Goal: Task Accomplishment & Management: Manage account settings

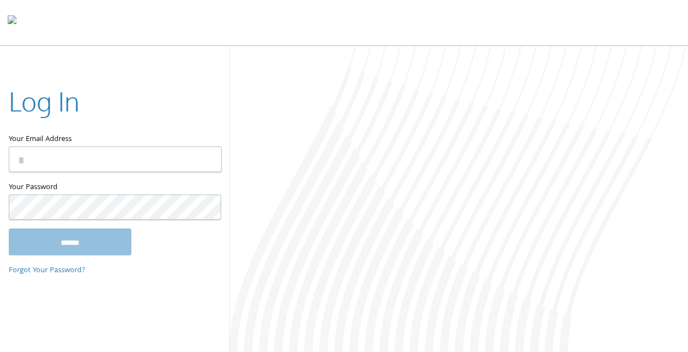
type input "**********"
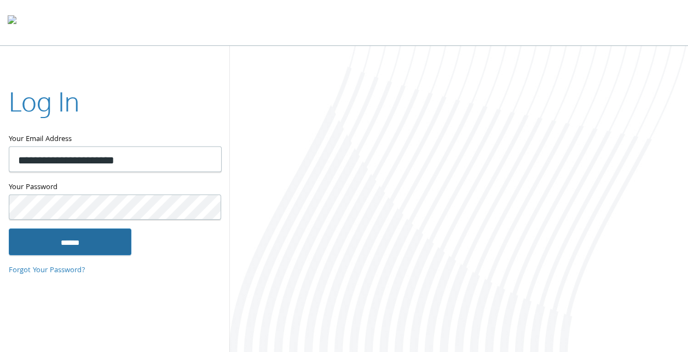
click at [102, 247] on input "******" at bounding box center [70, 242] width 123 height 26
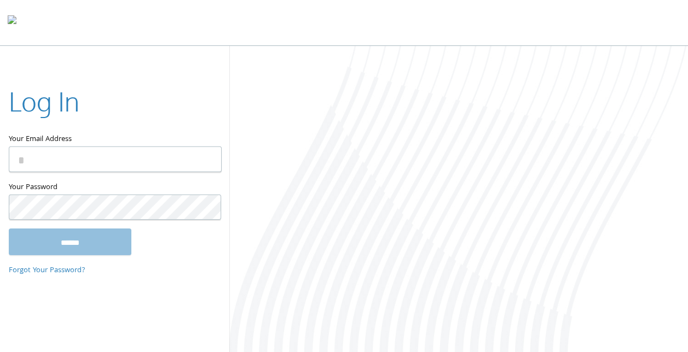
type input "**********"
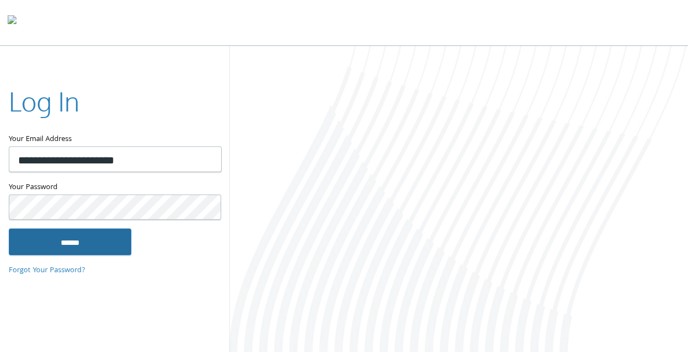
click at [96, 236] on input "******" at bounding box center [70, 242] width 123 height 26
